Goal: Find specific page/section: Find specific page/section

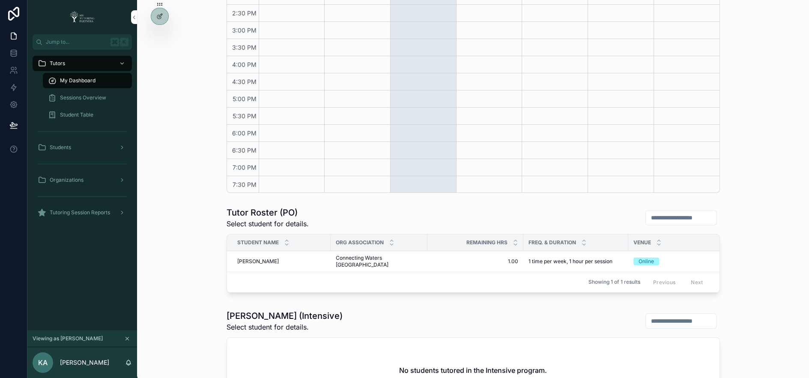
scroll to position [244, 0]
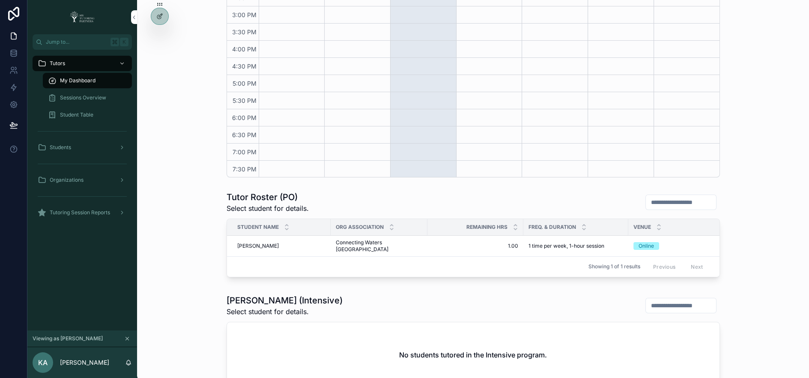
click at [0, 0] on icon at bounding box center [0, 0] width 0 height 0
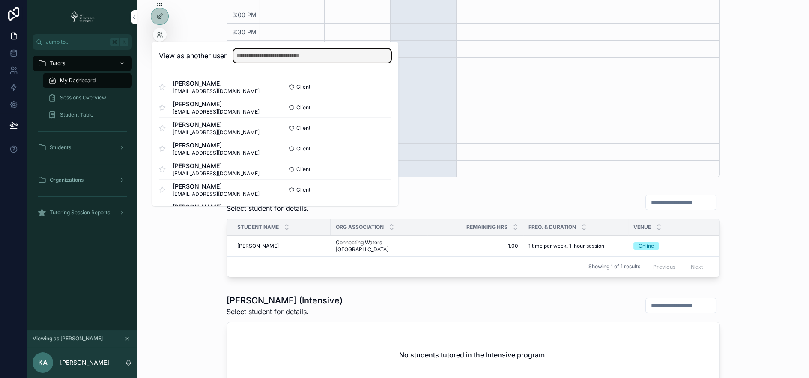
click at [246, 62] on input "text" at bounding box center [312, 56] width 158 height 14
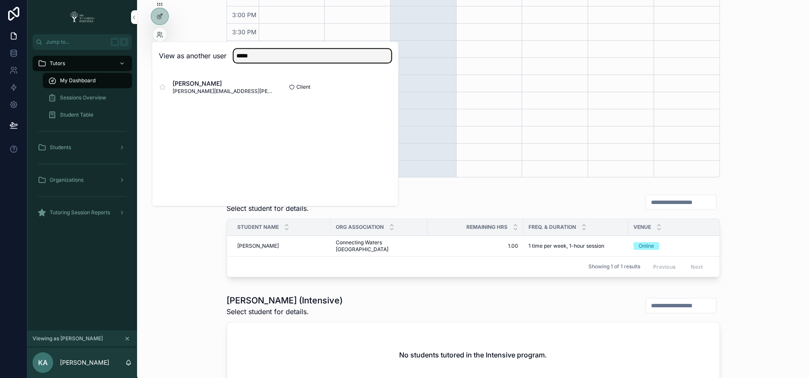
type input "*****"
click at [0, 0] on button "Select" at bounding box center [0, 0] width 0 height 0
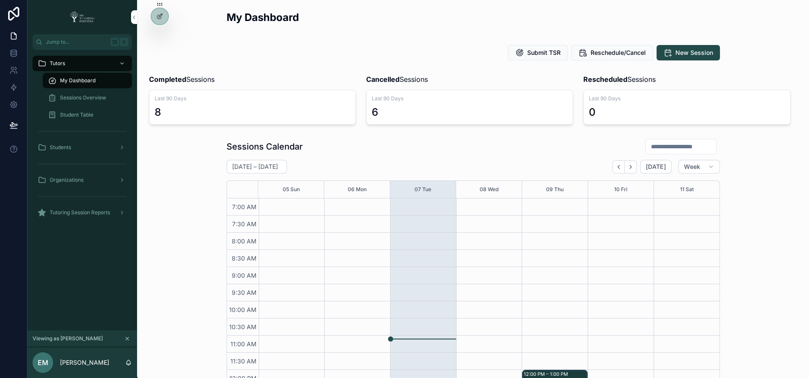
click at [0, 0] on icon at bounding box center [0, 0] width 0 height 0
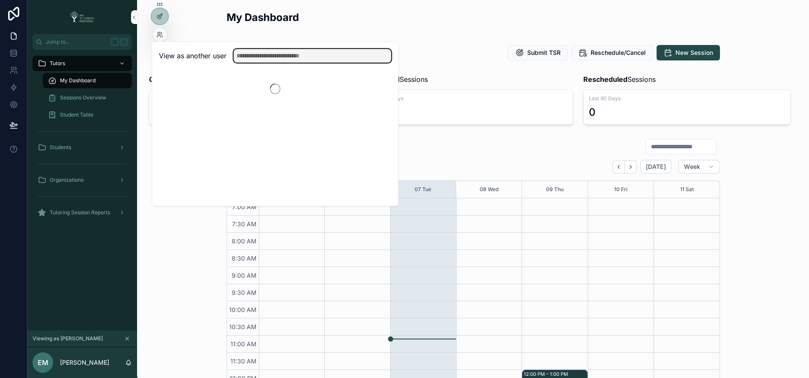
click at [242, 51] on input "text" at bounding box center [312, 56] width 158 height 14
type input "****"
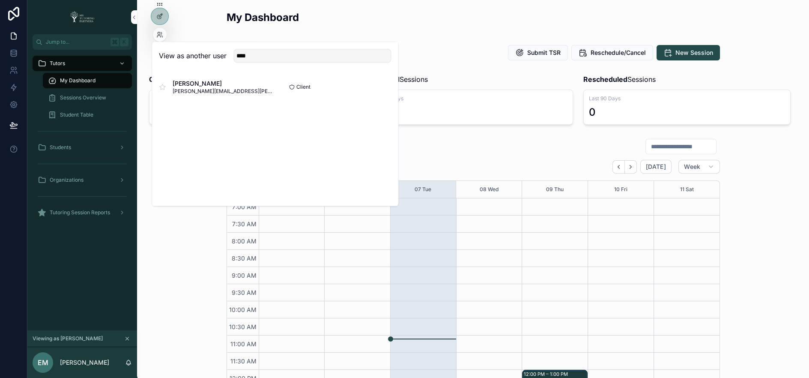
click at [0, 0] on button "Select" at bounding box center [0, 0] width 0 height 0
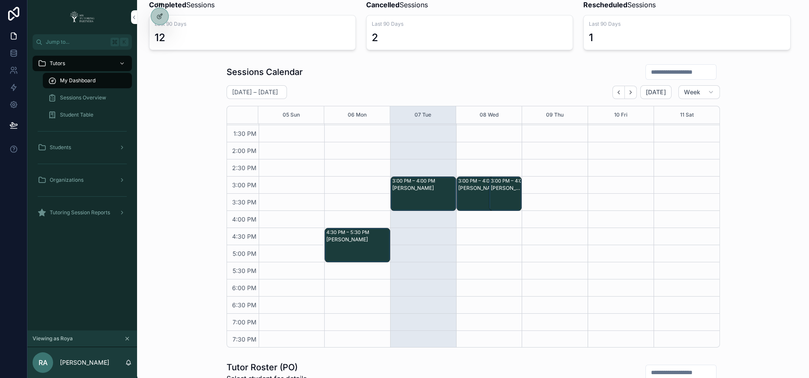
scroll to position [75, 0]
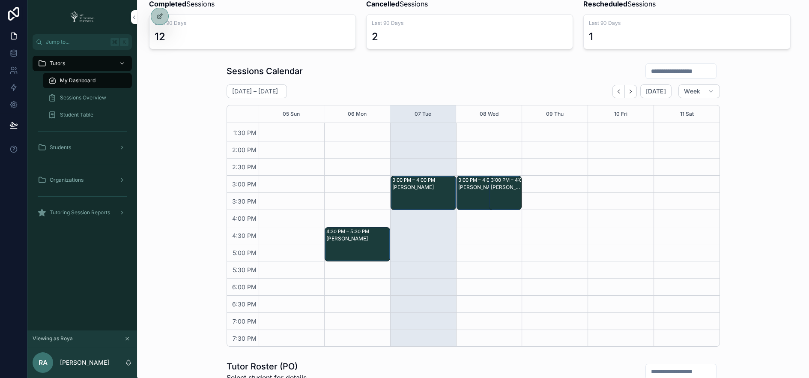
click at [631, 89] on icon "Next" at bounding box center [630, 91] width 6 height 6
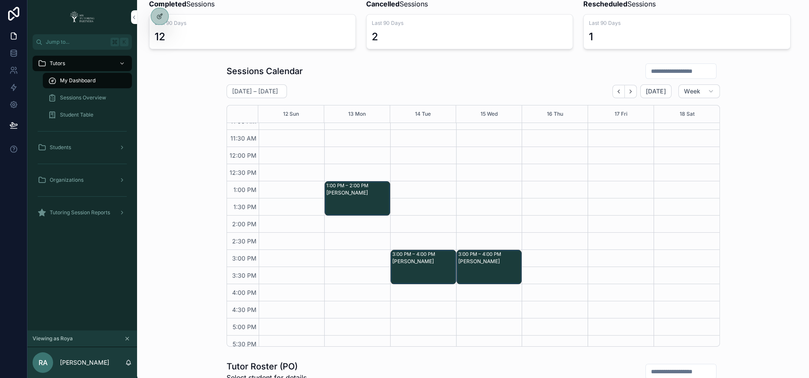
scroll to position [147, 0]
click at [618, 92] on icon "Back" at bounding box center [618, 91] width 6 height 6
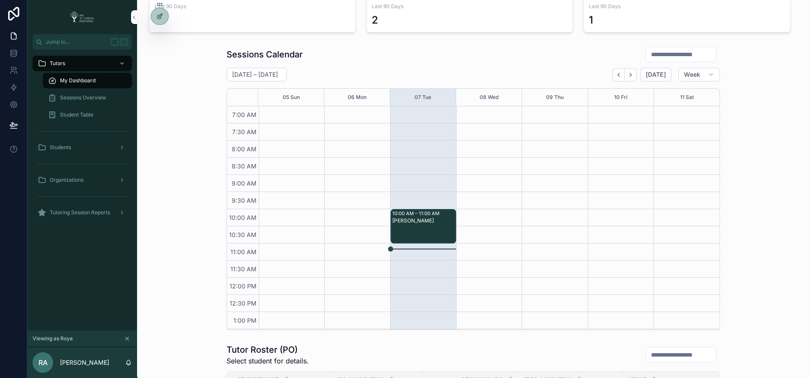
click at [82, 98] on span "Sessions Overview" at bounding box center [83, 97] width 46 height 7
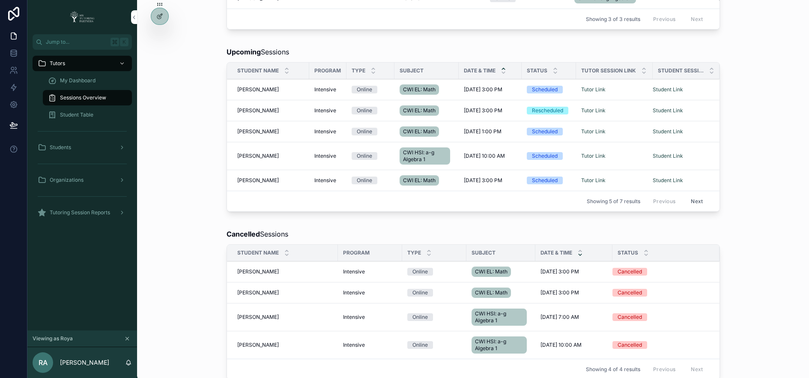
scroll to position [160, 0]
